Goal: Task Accomplishment & Management: Complete application form

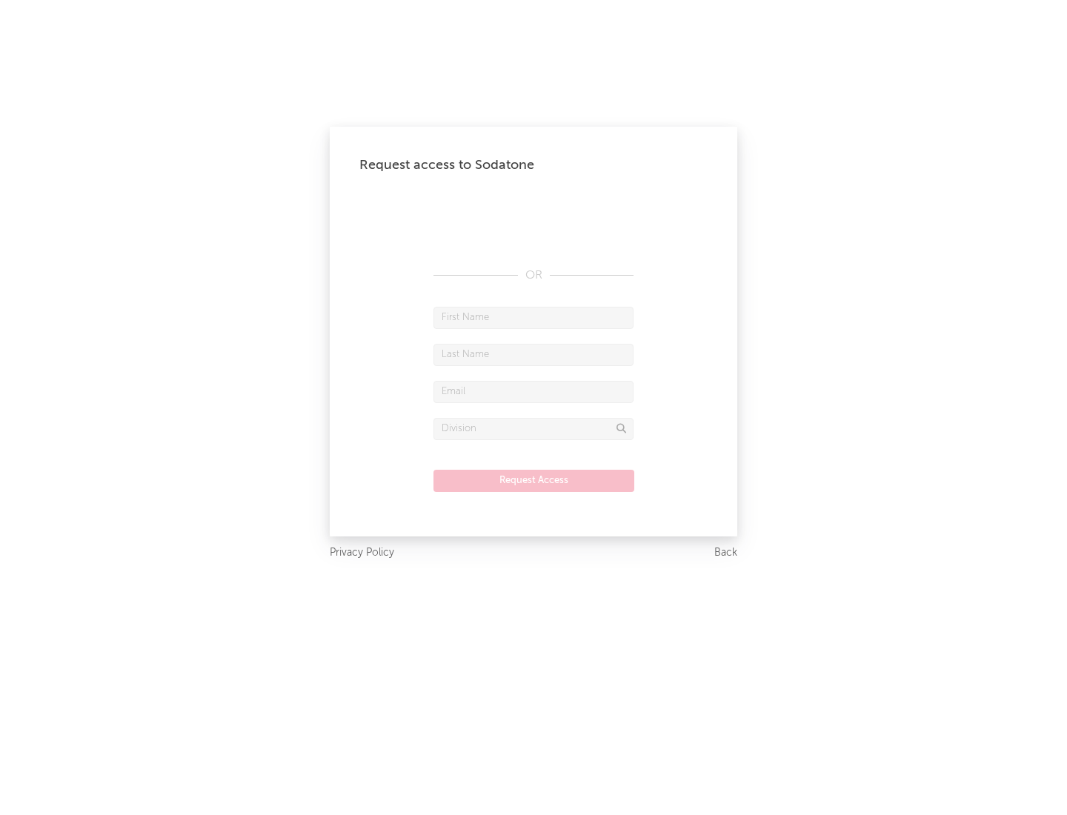
click at [533, 317] on input "text" at bounding box center [533, 318] width 200 height 22
type input "[PERSON_NAME]"
click at [533, 354] on input "text" at bounding box center [533, 355] width 200 height 22
type input "[PERSON_NAME]"
click at [533, 391] on input "text" at bounding box center [533, 392] width 200 height 22
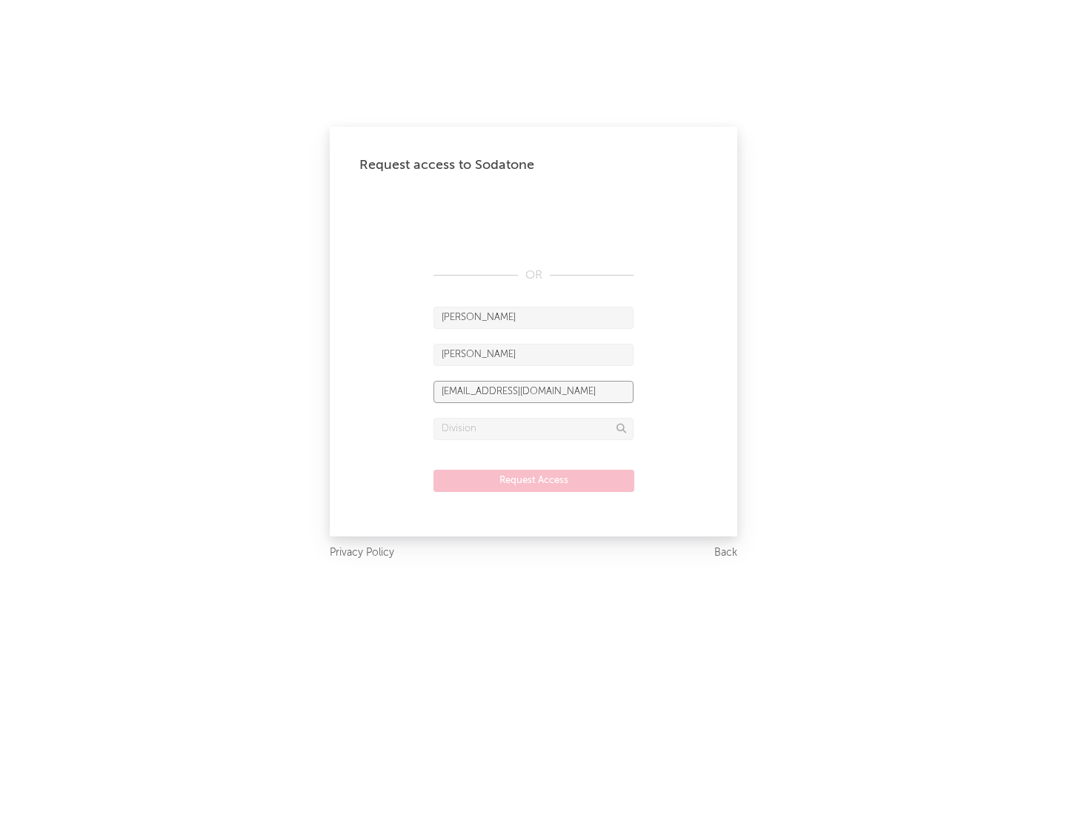
type input "[EMAIL_ADDRESS][DOMAIN_NAME]"
click at [533, 428] on input "text" at bounding box center [533, 429] width 200 height 22
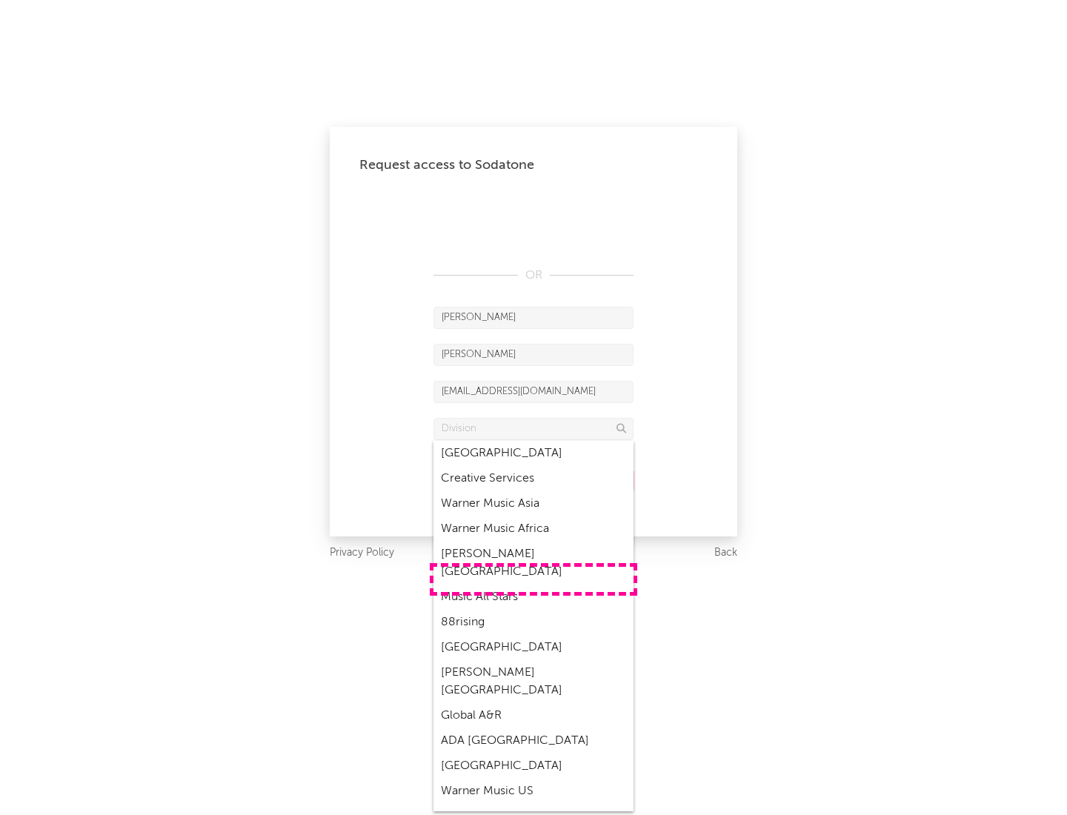
click at [533, 584] on div "Music All Stars" at bounding box center [533, 596] width 200 height 25
type input "Music All Stars"
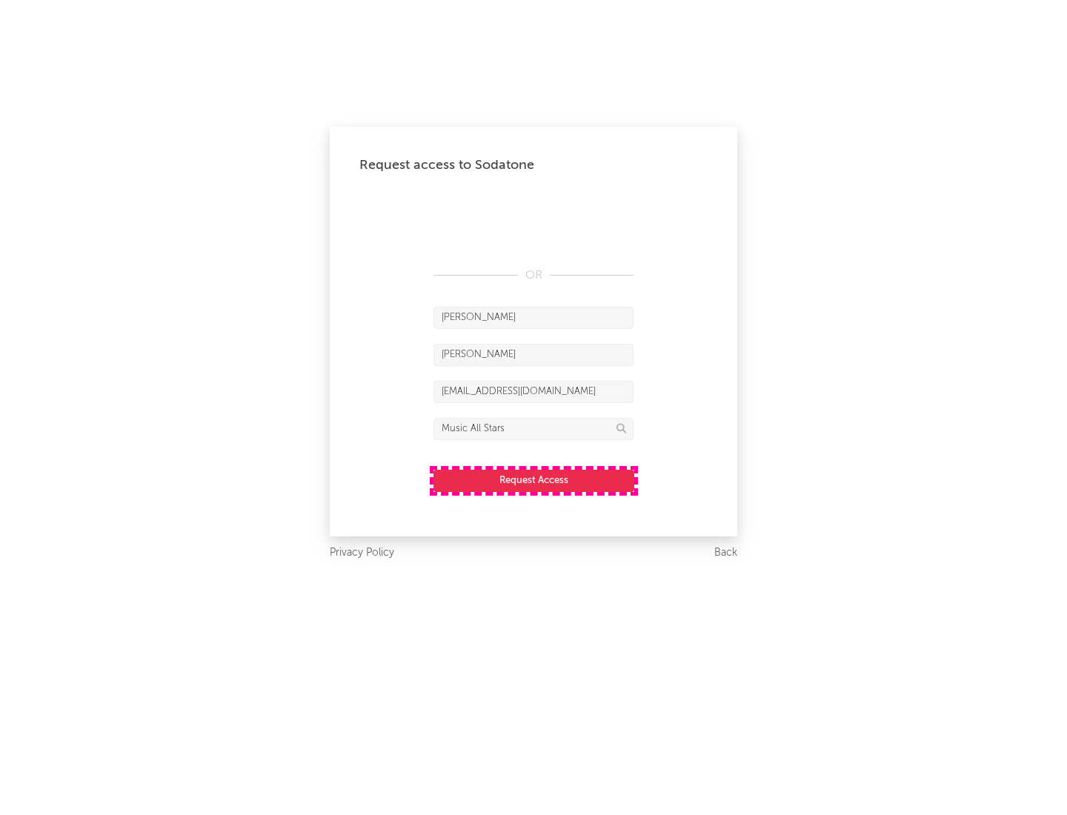
click at [533, 480] on button "Request Access" at bounding box center [533, 481] width 201 height 22
